Goal: Navigation & Orientation: Find specific page/section

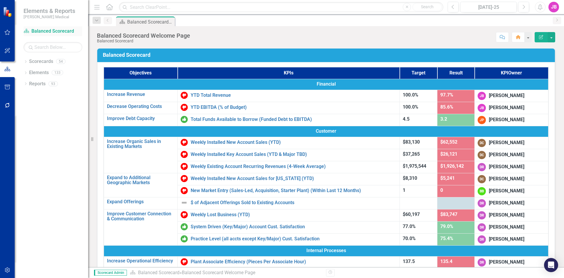
click at [34, 29] on link "Scorecard Balanced Scorecard" at bounding box center [53, 31] width 59 height 7
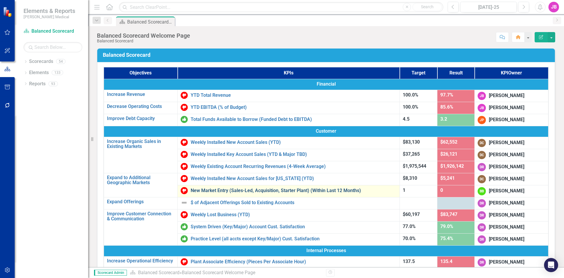
click at [217, 191] on link "New Market Entry (Sales-Led, Acquisition, Starter Plant) (Within Last 12 Months)" at bounding box center [294, 190] width 206 height 5
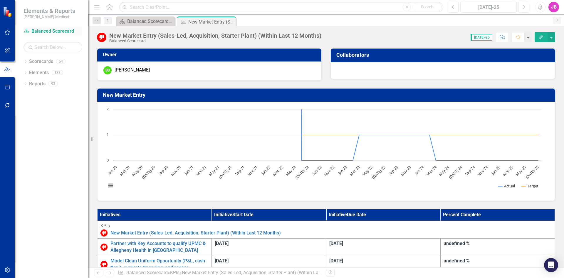
click at [41, 30] on link "Scorecard Balanced Scorecard" at bounding box center [53, 31] width 59 height 7
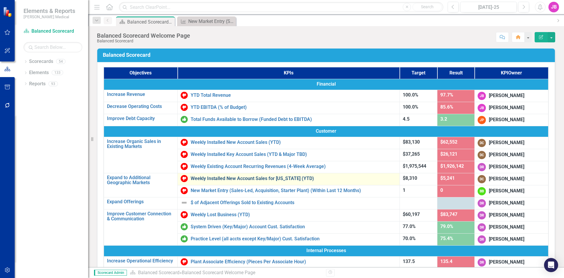
click at [210, 179] on link "Weekly Installed New Account Sales for [US_STATE] (YTD)" at bounding box center [294, 178] width 206 height 5
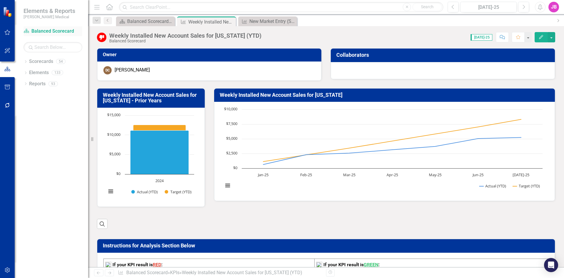
click at [38, 32] on link "Scorecard Balanced Scorecard" at bounding box center [53, 31] width 59 height 7
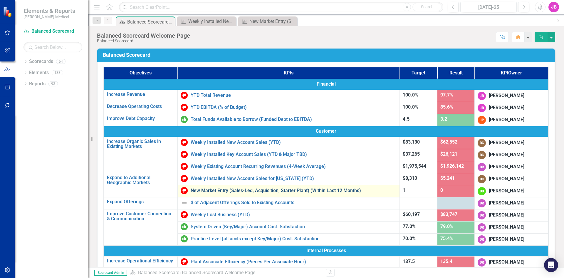
click at [217, 188] on link "New Market Entry (Sales-Led, Acquisition, Starter Plant) (Within Last 12 Months)" at bounding box center [294, 190] width 206 height 5
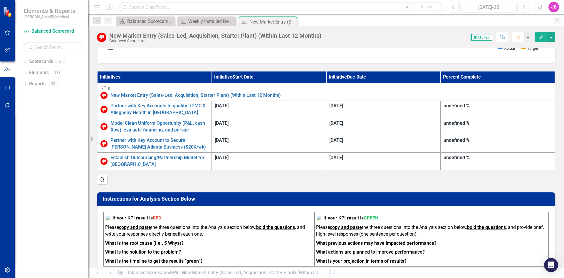
scroll to position [118, 0]
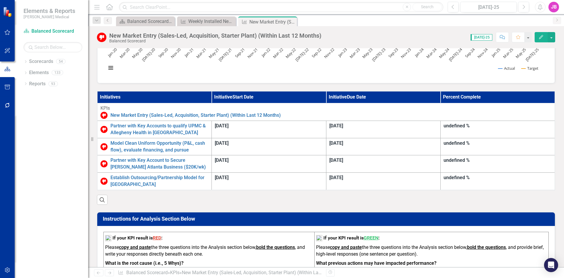
click at [507, 126] on div "undefined %" at bounding box center [498, 126] width 108 height 7
click at [510, 124] on div "undefined %" at bounding box center [498, 126] width 108 height 7
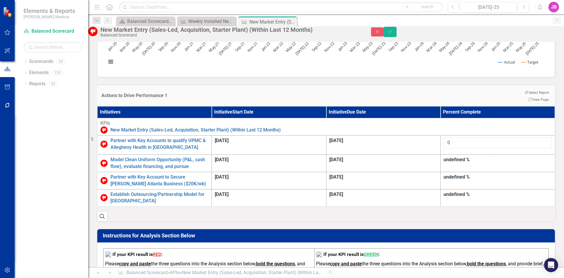
click at [510, 163] on div "undefined %" at bounding box center [498, 159] width 108 height 7
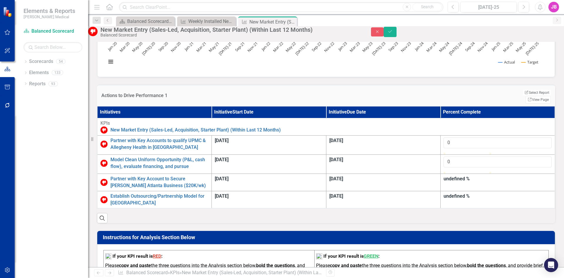
click at [510, 182] on div "undefined %" at bounding box center [498, 178] width 108 height 7
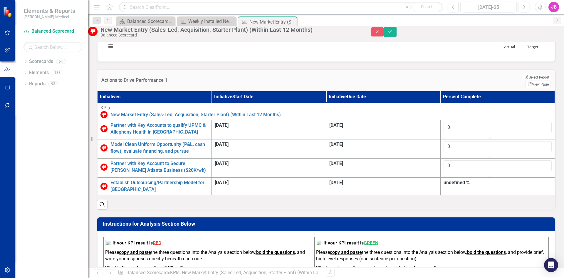
scroll to position [147, 0]
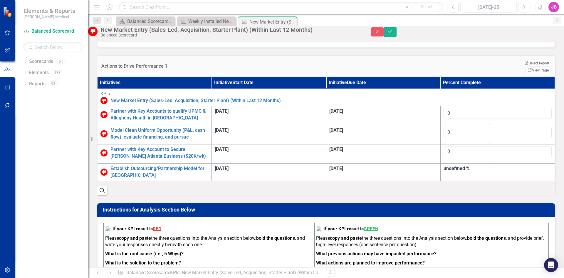
click at [509, 172] on div "undefined %" at bounding box center [498, 168] width 108 height 7
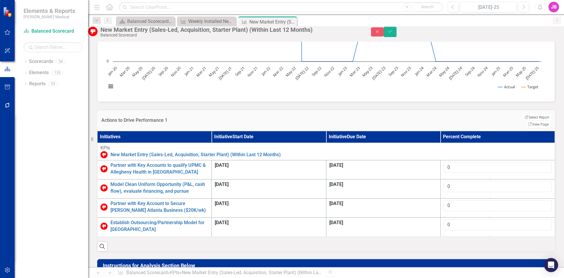
scroll to position [88, 0]
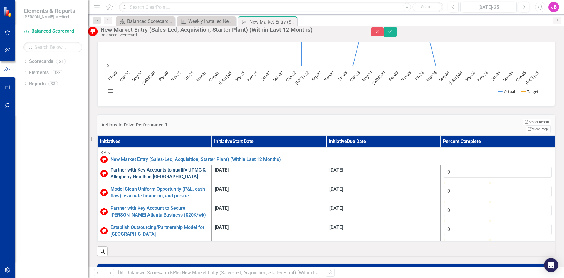
click at [209, 172] on link "Partner with Key Accounts to qualify UPMC & Allegheny Health in [GEOGRAPHIC_DAT…" at bounding box center [160, 174] width 98 height 14
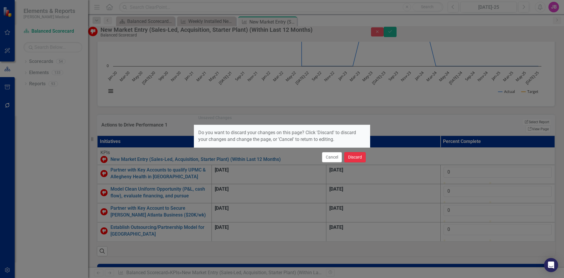
click at [354, 157] on button "Discard" at bounding box center [354, 157] width 21 height 10
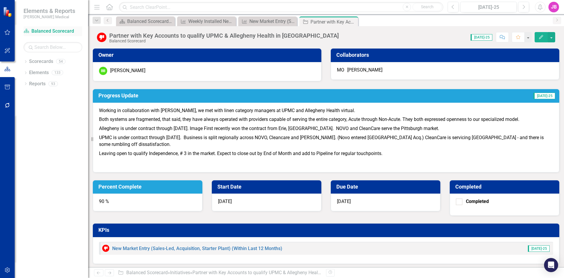
click at [43, 30] on link "Scorecard Balanced Scorecard" at bounding box center [53, 31] width 59 height 7
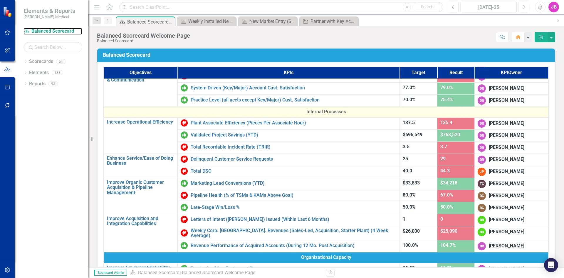
scroll to position [147, 0]
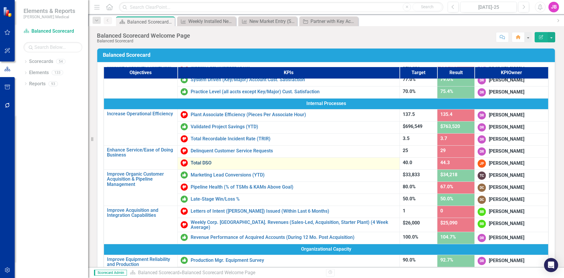
click at [213, 163] on link "Total DSO" at bounding box center [294, 162] width 206 height 5
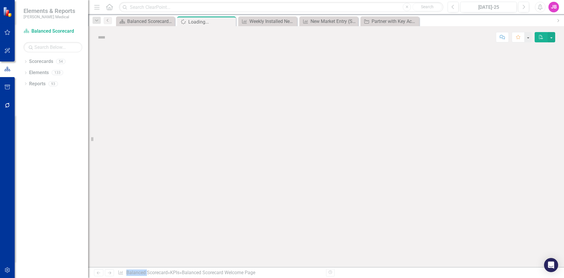
click at [213, 163] on div at bounding box center [326, 157] width 476 height 219
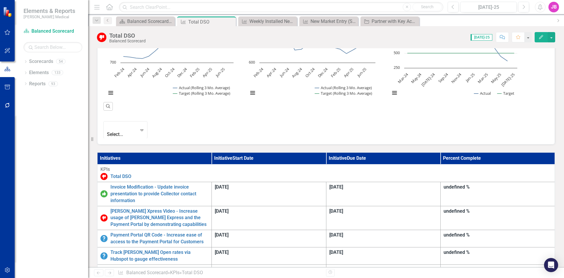
scroll to position [265, 0]
